Goal: Check status: Check status

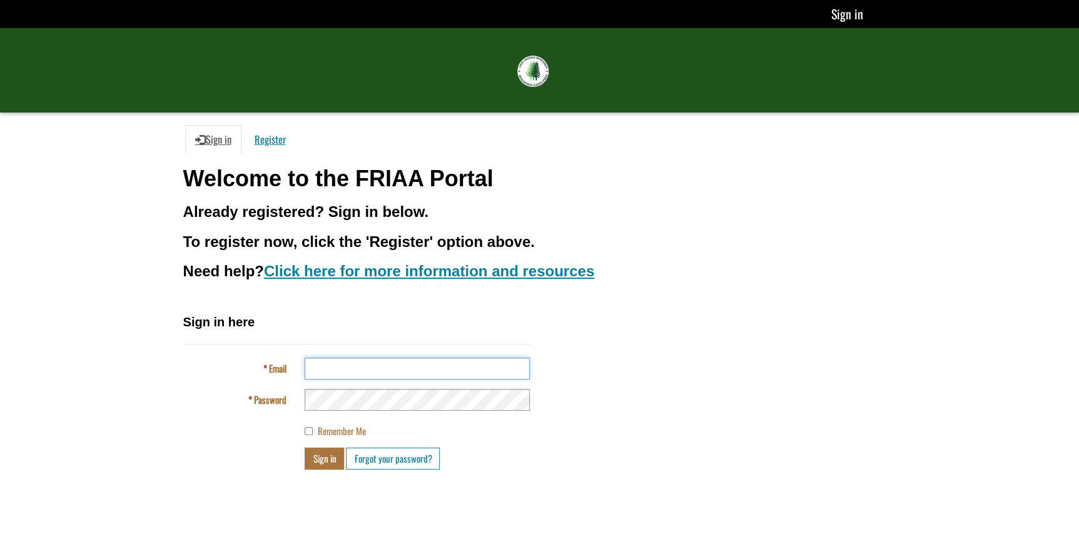
click at [355, 363] on input "Email" at bounding box center [417, 369] width 225 height 22
type input "**********"
click at [305, 448] on button "Sign in" at bounding box center [324, 459] width 39 height 22
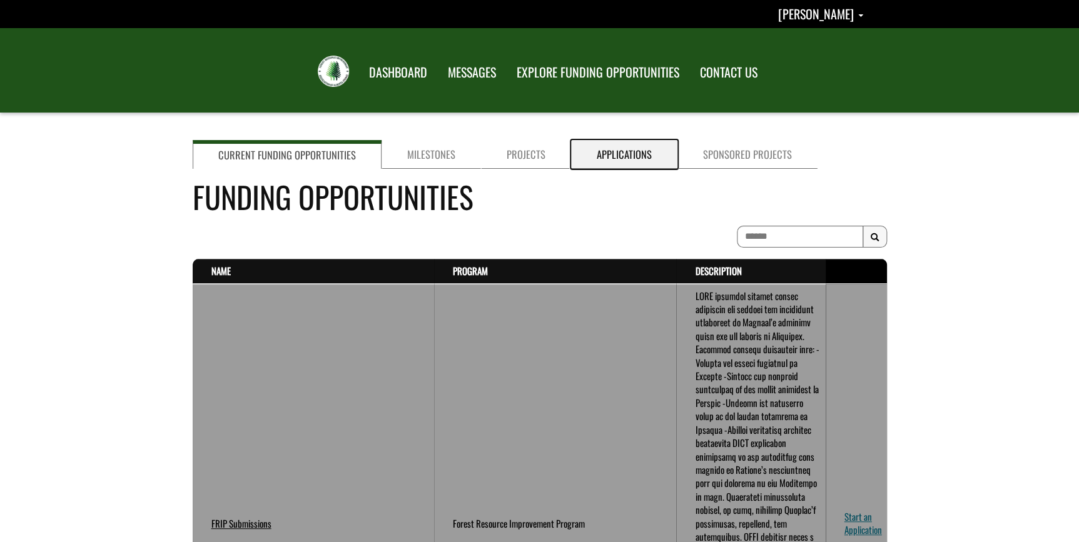
click at [597, 144] on link "Applications" at bounding box center [624, 154] width 106 height 29
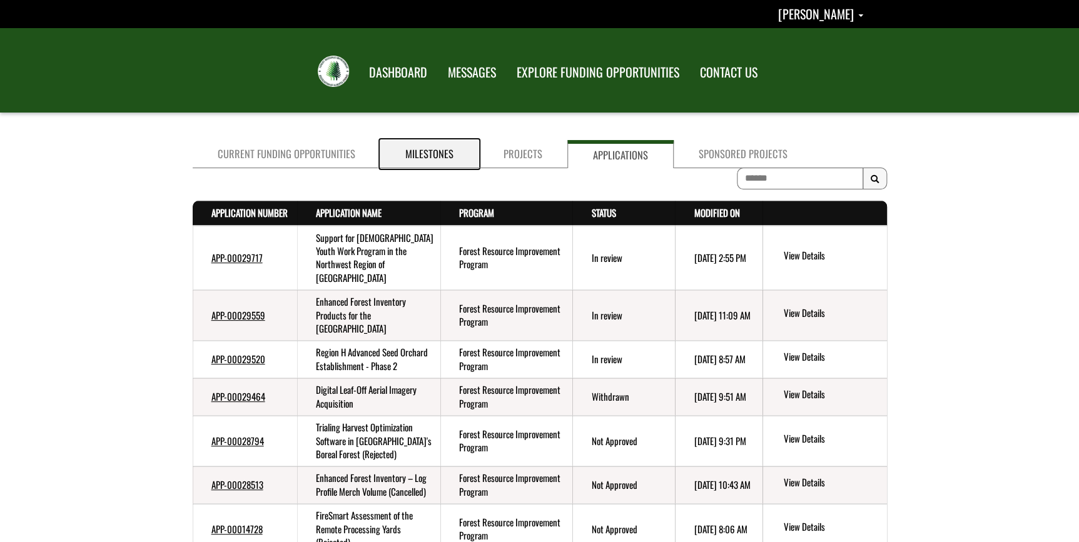
click at [435, 154] on link "Milestones" at bounding box center [429, 154] width 98 height 28
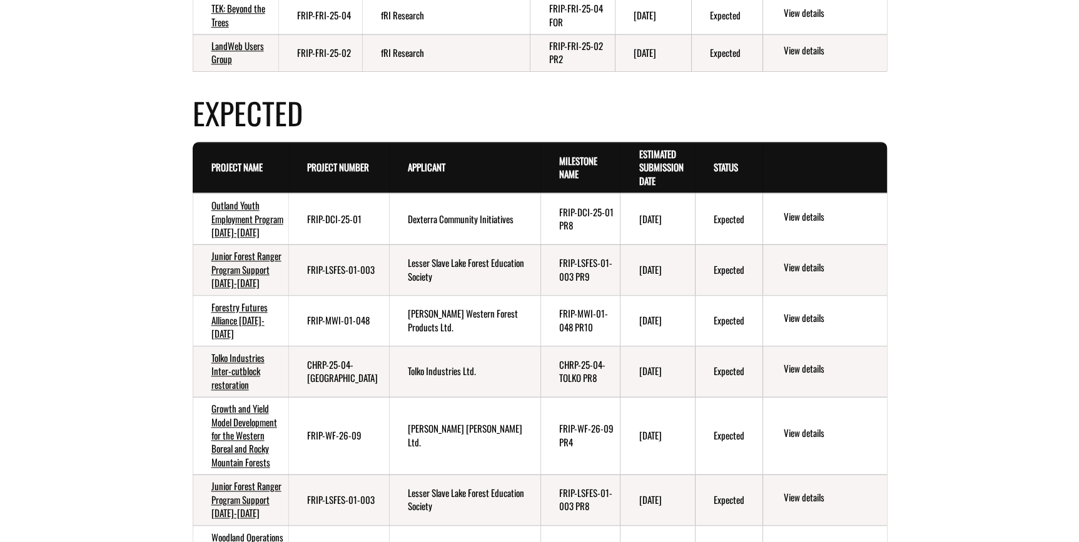
scroll to position [625, 0]
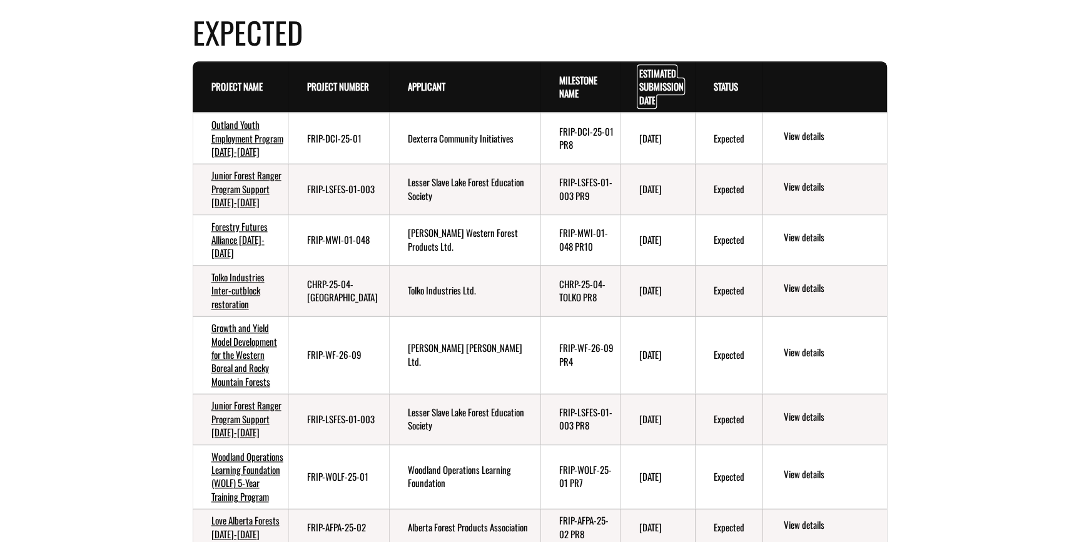
click at [657, 71] on link "Estimated Submission Date . sort descending" at bounding box center [661, 86] width 44 height 41
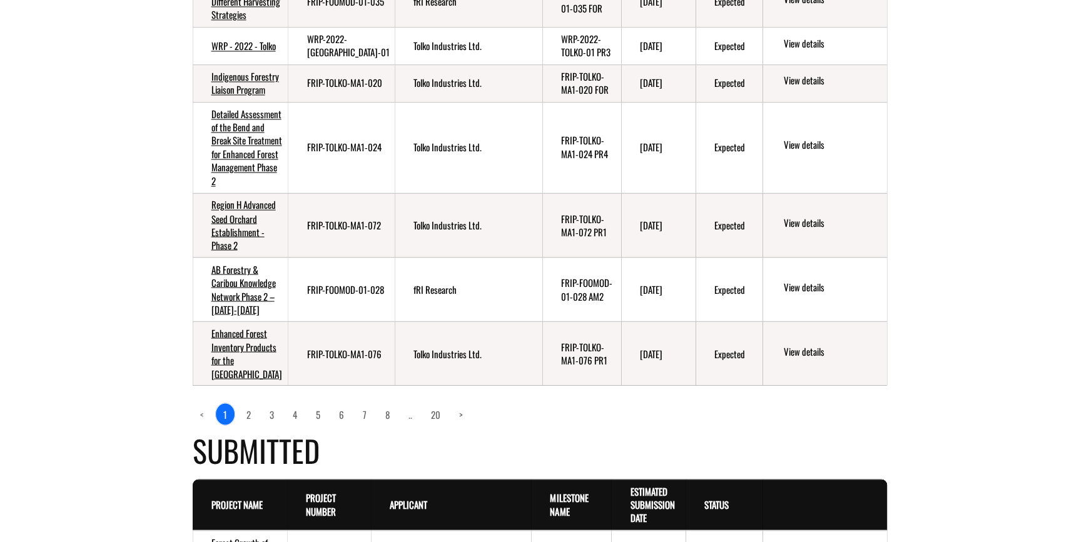
scroll to position [1023, 0]
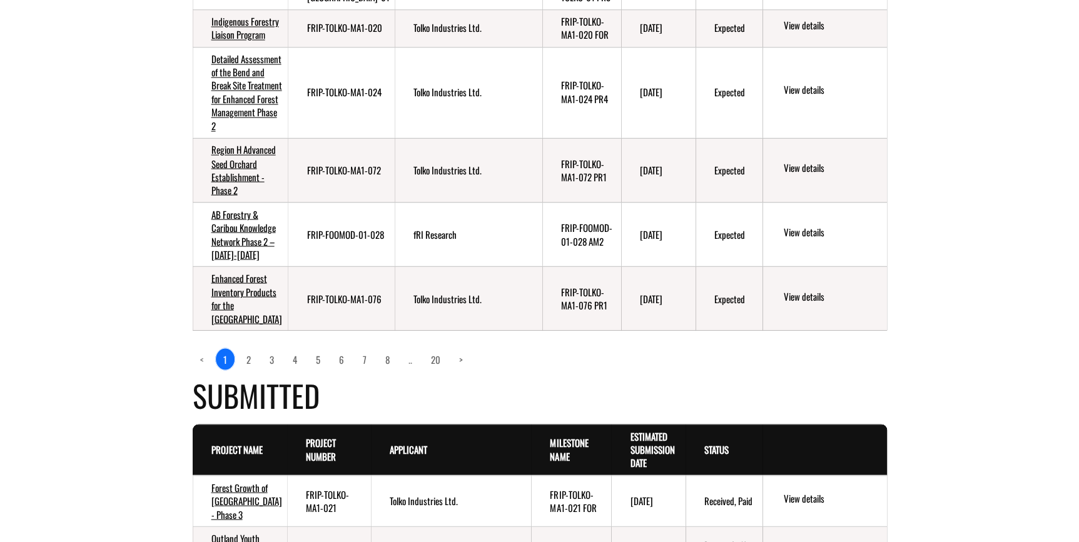
click at [110, 488] on div "Current Funding Opportunities Milestones Projects Applications Sponsored Projec…" at bounding box center [539, 88] width 1079 height 1952
